Goal: Check status: Check status

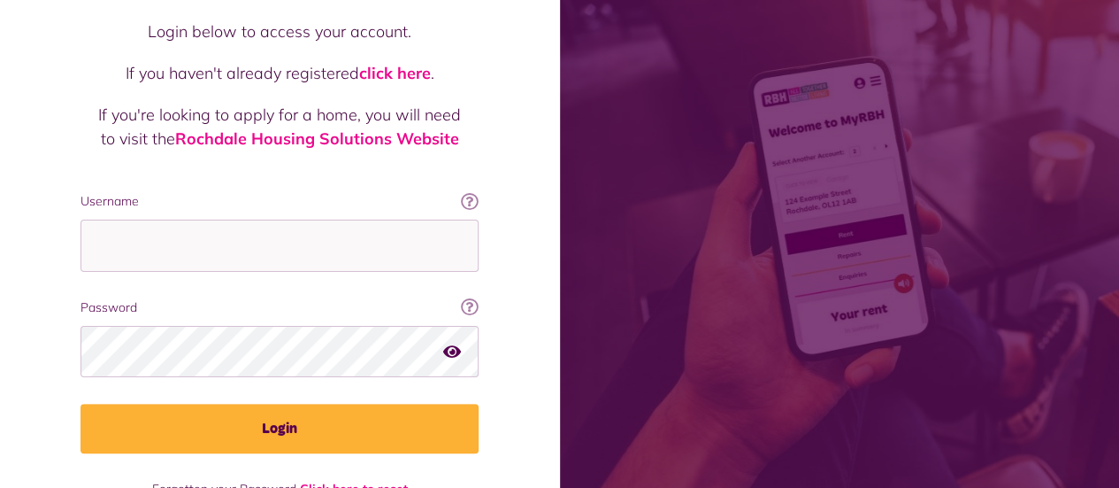
scroll to position [191, 0]
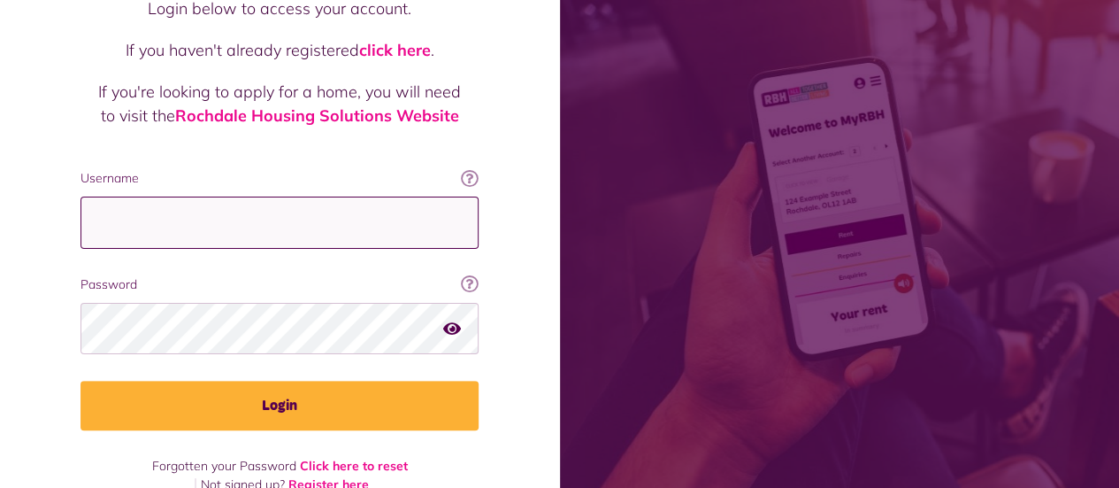
type input "**********"
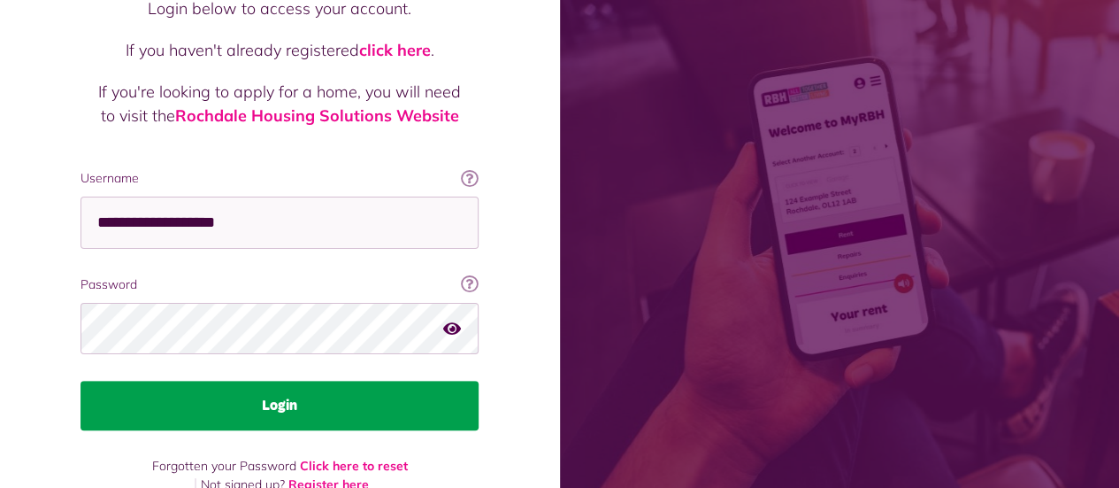
click at [166, 381] on button "Login" at bounding box center [280, 406] width 398 height 50
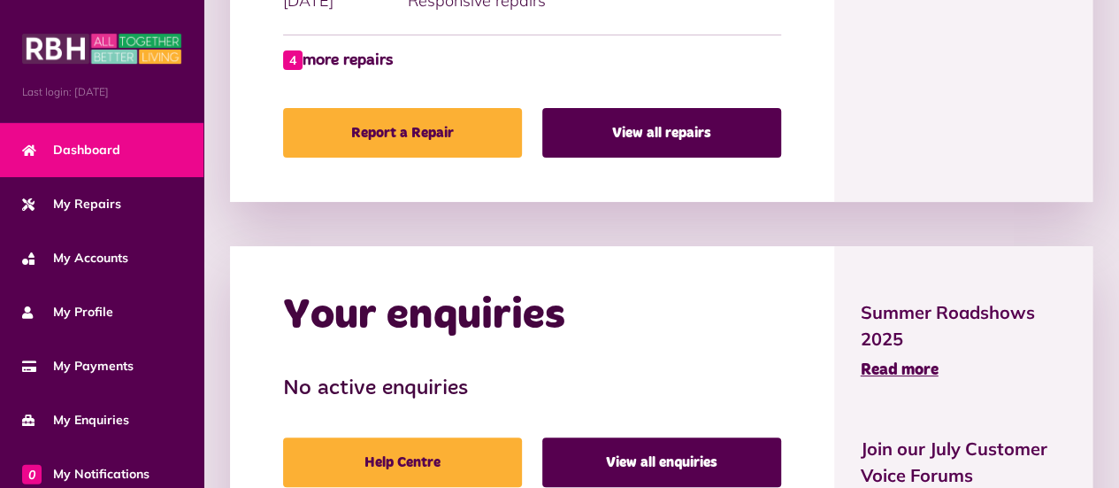
scroll to position [1391, 0]
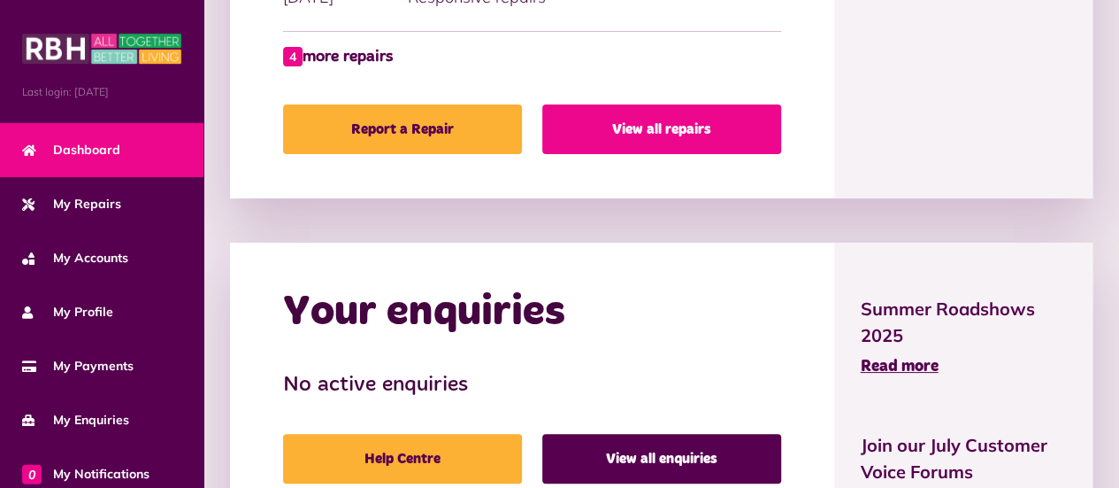
click at [615, 120] on link "View all repairs" at bounding box center [661, 129] width 239 height 50
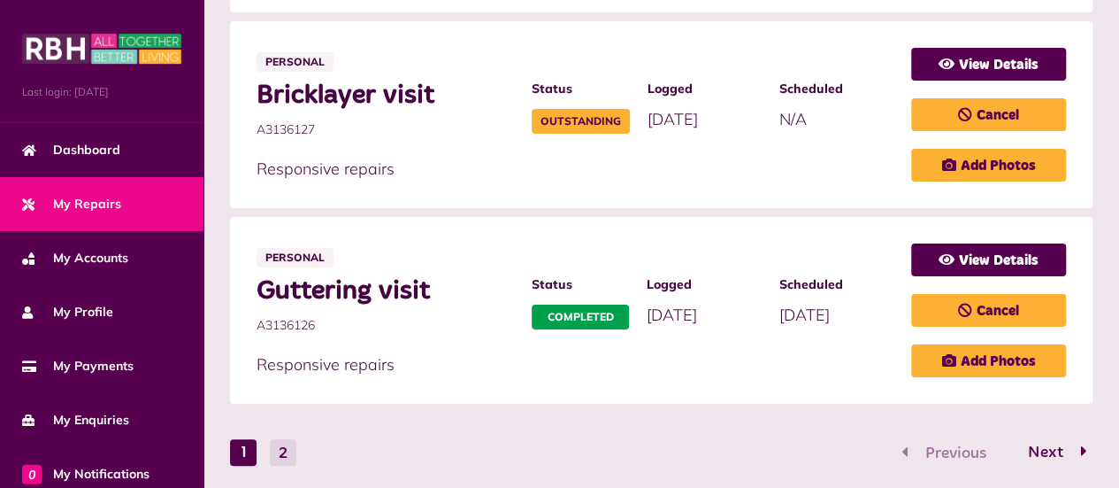
scroll to position [1526, 0]
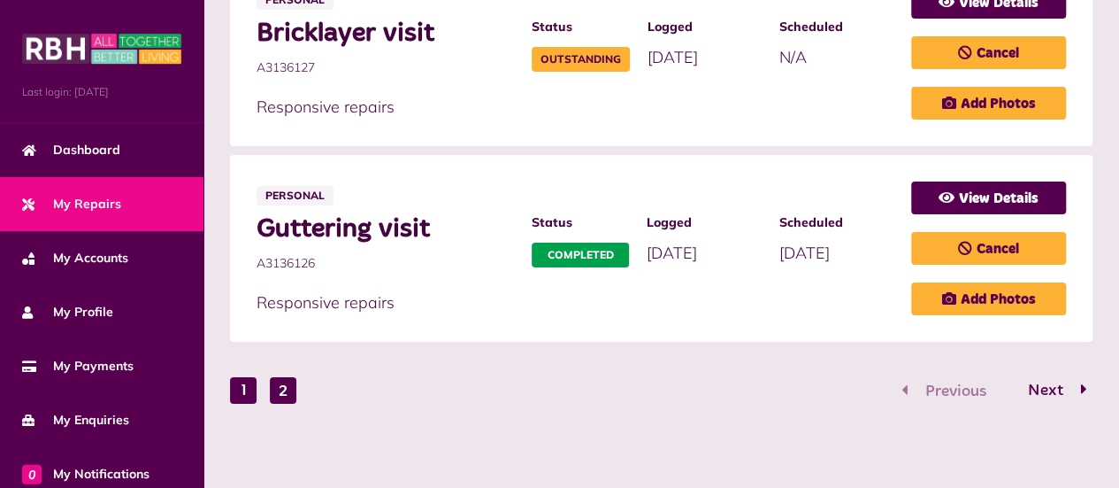
click at [273, 392] on button "2" at bounding box center [283, 390] width 27 height 27
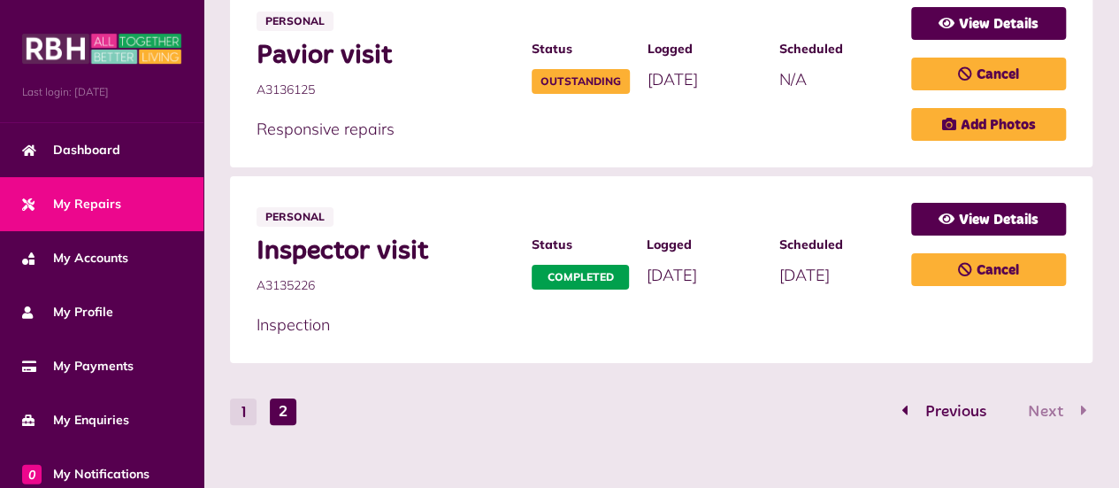
scroll to position [480, 0]
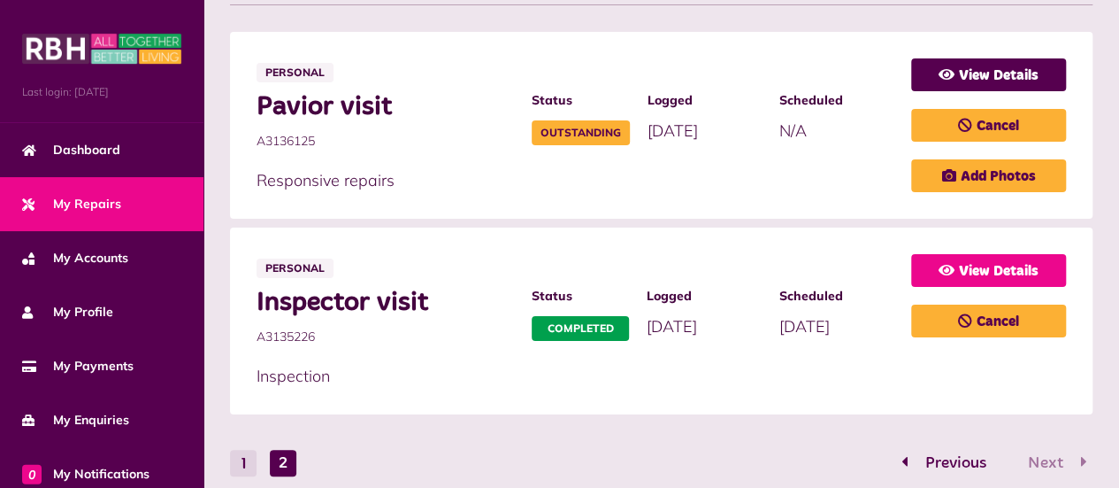
click at [1030, 266] on link "View Details" at bounding box center [988, 270] width 155 height 33
